Goal: Information Seeking & Learning: Learn about a topic

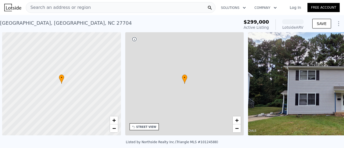
scroll to position [0, 2]
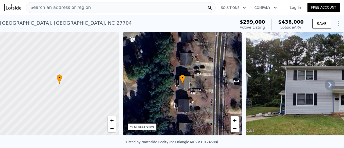
click at [297, 8] on link "Log In" at bounding box center [295, 7] width 24 height 5
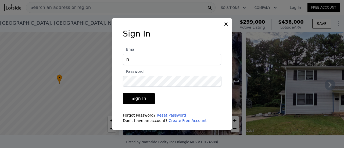
type input "[EMAIL_ADDRESS][DOMAIN_NAME]"
click at [123, 93] on button "Sign In" at bounding box center [139, 98] width 32 height 11
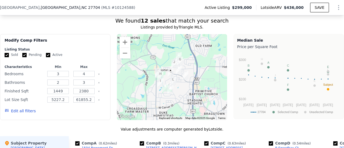
scroll to position [492, 0]
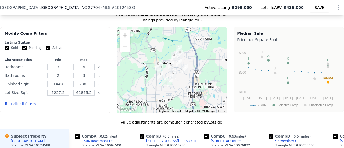
click at [20, 106] on button "Edit all filters" at bounding box center [20, 103] width 31 height 5
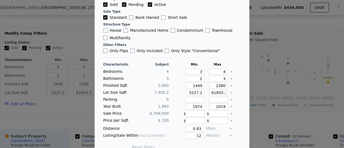
scroll to position [45, 0]
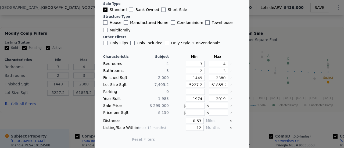
click at [191, 64] on input "3" at bounding box center [195, 64] width 19 height 6
click at [103, 21] on input "House" at bounding box center [105, 22] width 4 height 4
checkbox input "true"
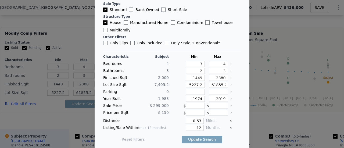
click at [103, 30] on input "Multifamily" at bounding box center [105, 30] width 4 height 4
checkbox input "true"
click at [192, 65] on input "3" at bounding box center [195, 64] width 19 height 6
drag, startPoint x: 192, startPoint y: 64, endPoint x: 211, endPoint y: 61, distance: 18.5
click at [210, 62] on div "Bedrooms 4 3 4" at bounding box center [172, 64] width 138 height 6
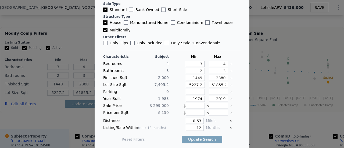
type input "2"
type input "5"
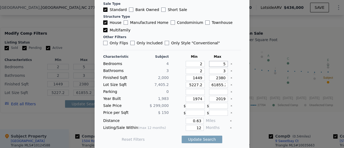
type input "5"
type input "1"
type input "4"
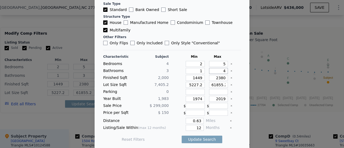
type input "4"
click at [191, 80] on div "Characteristic Subject Min Max Bedrooms 4 2 5 Bathrooms 3 1 4 Finished Sqft 2,0…" at bounding box center [172, 101] width 138 height 92
click at [191, 78] on input "1449" at bounding box center [195, 78] width 19 height 6
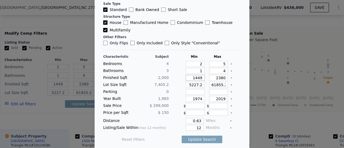
type input "1"
type input "15"
type input "1"
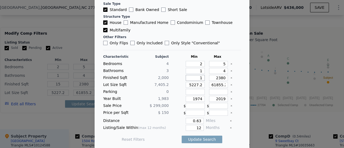
type input "1"
type input "17"
type input "175"
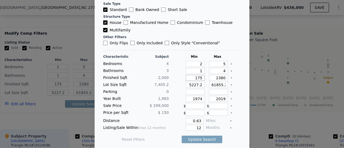
type input "1750"
type input "2"
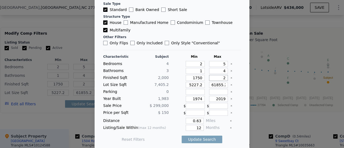
type input "22"
type input "225"
type input "2250"
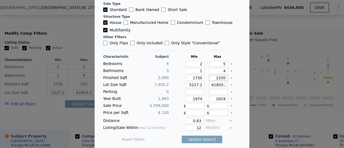
type input "2250"
type input "4"
type input "44"
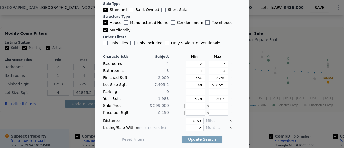
type input "44"
type input "440"
type input "44"
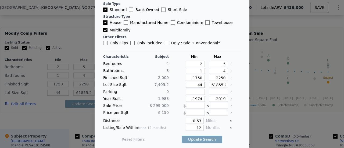
type input "444"
type input "4440"
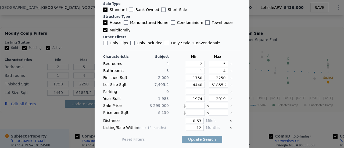
type input "1"
type input "10"
type input "103"
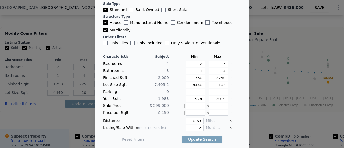
type input "103"
type input "1037"
type input "10370"
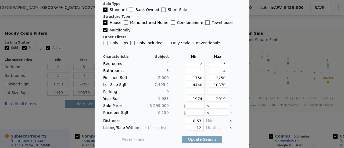
type input "10370"
type input "1933"
type input "2015"
type input "0.5"
type input "6"
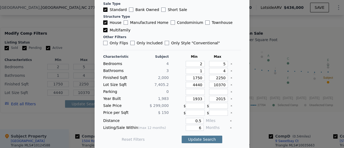
click at [203, 137] on button "Update Search" at bounding box center [202, 140] width 41 height 8
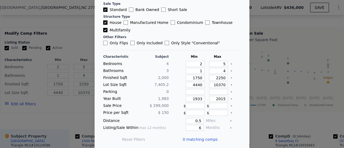
click at [113, 24] on label "House" at bounding box center [112, 22] width 18 height 5
click at [107, 24] on input "House" at bounding box center [105, 22] width 4 height 4
checkbox input "false"
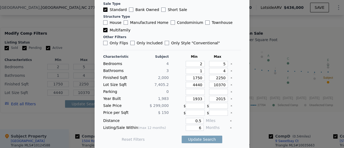
click at [113, 31] on label "Multifamily" at bounding box center [116, 29] width 27 height 5
click at [107, 31] on input "Multifamily" at bounding box center [105, 30] width 4 height 4
checkbox input "false"
click at [205, 136] on button "Update Search" at bounding box center [202, 140] width 41 height 8
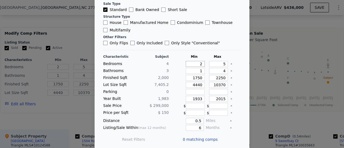
drag, startPoint x: 192, startPoint y: 63, endPoint x: 200, endPoint y: 63, distance: 7.8
click at [200, 63] on div "Bedrooms 4 2 5" at bounding box center [172, 64] width 138 height 6
type input "1"
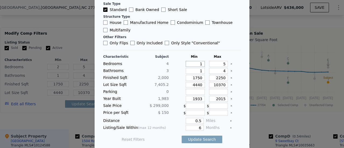
type input "1"
type input "6"
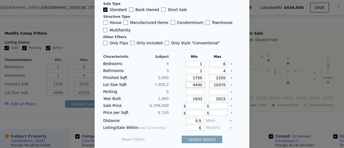
type input "3"
type input "30"
type input "300"
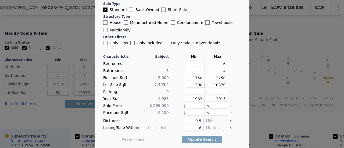
type input "300"
type input "3000"
type input "1"
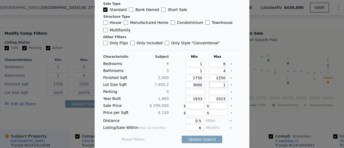
type input "1"
type input "14"
type input "140"
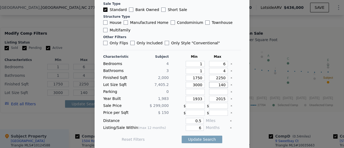
type input "1400"
type input "14000"
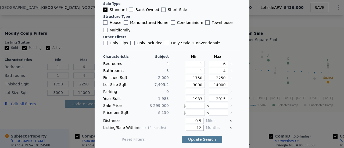
type input "12"
click at [199, 136] on button "Update Search" at bounding box center [202, 140] width 41 height 8
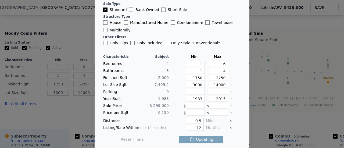
checkbox input "false"
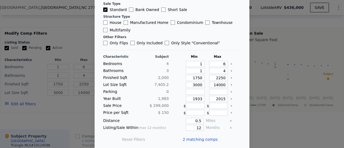
click at [200, 137] on span "2 matching comps" at bounding box center [200, 139] width 35 height 5
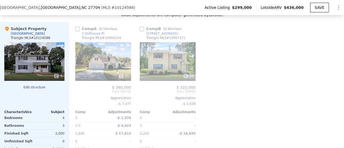
scroll to position [602, 0]
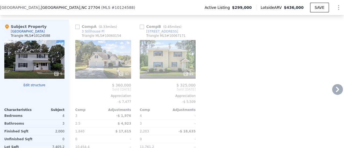
click at [190, 75] on div "29" at bounding box center [188, 73] width 10 height 5
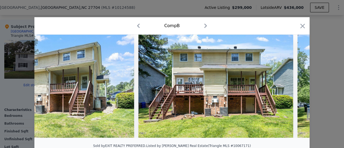
scroll to position [0, 4112]
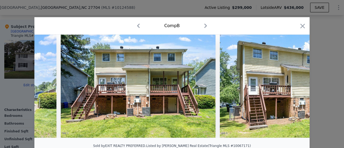
click at [301, 27] on icon "button" at bounding box center [302, 26] width 5 height 5
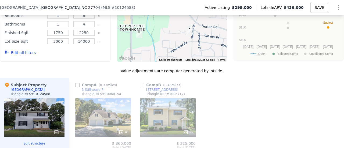
scroll to position [541, 0]
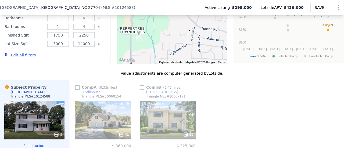
click at [23, 57] on button "Edit all filters" at bounding box center [20, 54] width 31 height 5
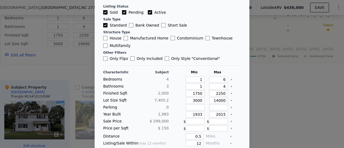
scroll to position [40, 0]
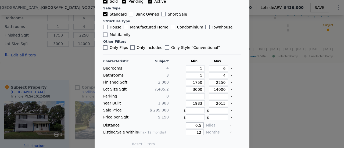
drag, startPoint x: 190, startPoint y: 124, endPoint x: 206, endPoint y: 123, distance: 15.9
click at [206, 123] on div "Distance 0.5 Miles" at bounding box center [172, 126] width 138 height 6
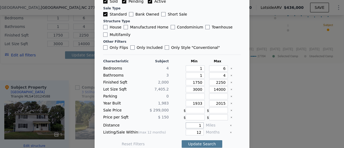
type input "1"
click at [210, 144] on button "Update Search" at bounding box center [202, 144] width 41 height 8
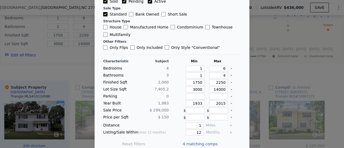
click at [194, 142] on span "4 matching comps" at bounding box center [200, 143] width 35 height 5
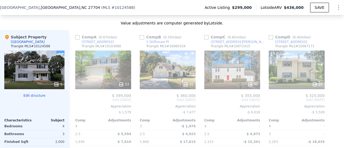
scroll to position [603, 0]
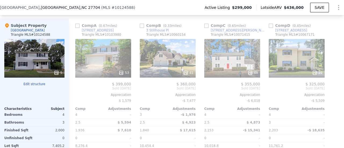
click at [252, 72] on icon at bounding box center [249, 72] width 3 height 3
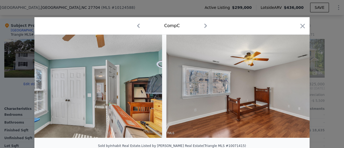
scroll to position [0, 6237]
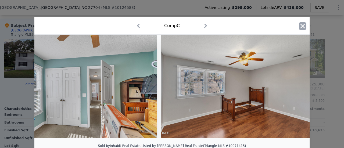
click at [301, 27] on icon "button" at bounding box center [303, 26] width 8 height 8
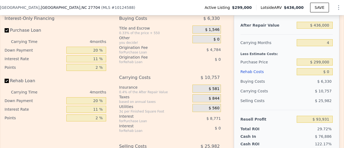
scroll to position [855, 0]
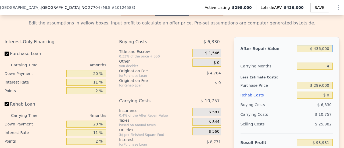
click at [324, 49] on input "$ 436,000" at bounding box center [315, 48] width 36 height 7
type input "$ 3"
type input "-$ 316,053"
type input "$ 32"
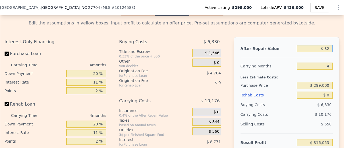
type input "-$ 316,026"
type input "$ 325"
type input "-$ 315,750"
type input "$ 3,250"
type input "-$ 312,999"
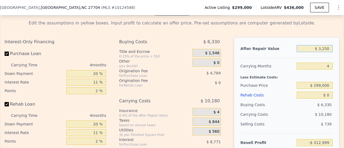
type input "$ 32,500"
type input "-$ 285,496"
type input "$ 325,000"
type input "-$ 10,446"
type input "$ 325,000"
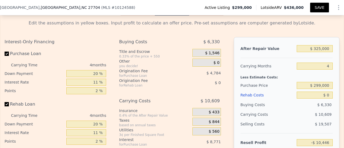
click at [316, 9] on button "SAVE" at bounding box center [319, 8] width 19 height 10
type input "3"
type input "4"
type input "2.5"
type input "3"
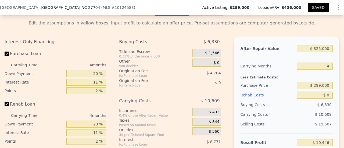
type input "1840"
type input "2203"
type input "8276.4"
type input "11761.2"
click at [310, 7] on button "SAVED" at bounding box center [318, 8] width 21 height 10
